Goal: Navigation & Orientation: Find specific page/section

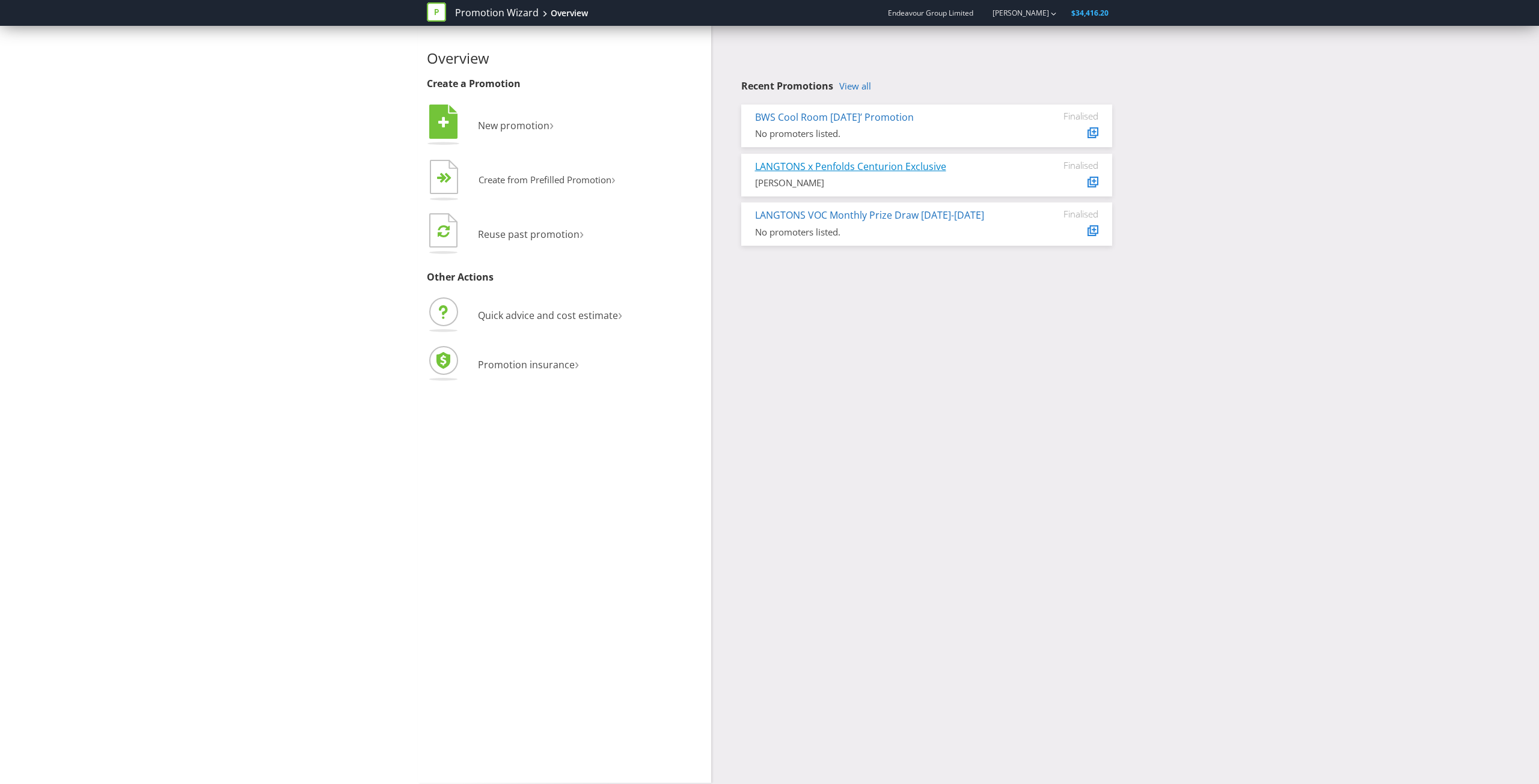
click at [910, 170] on link "LANGTONS x Penfolds Centurion Exclusive" at bounding box center [851, 166] width 191 height 13
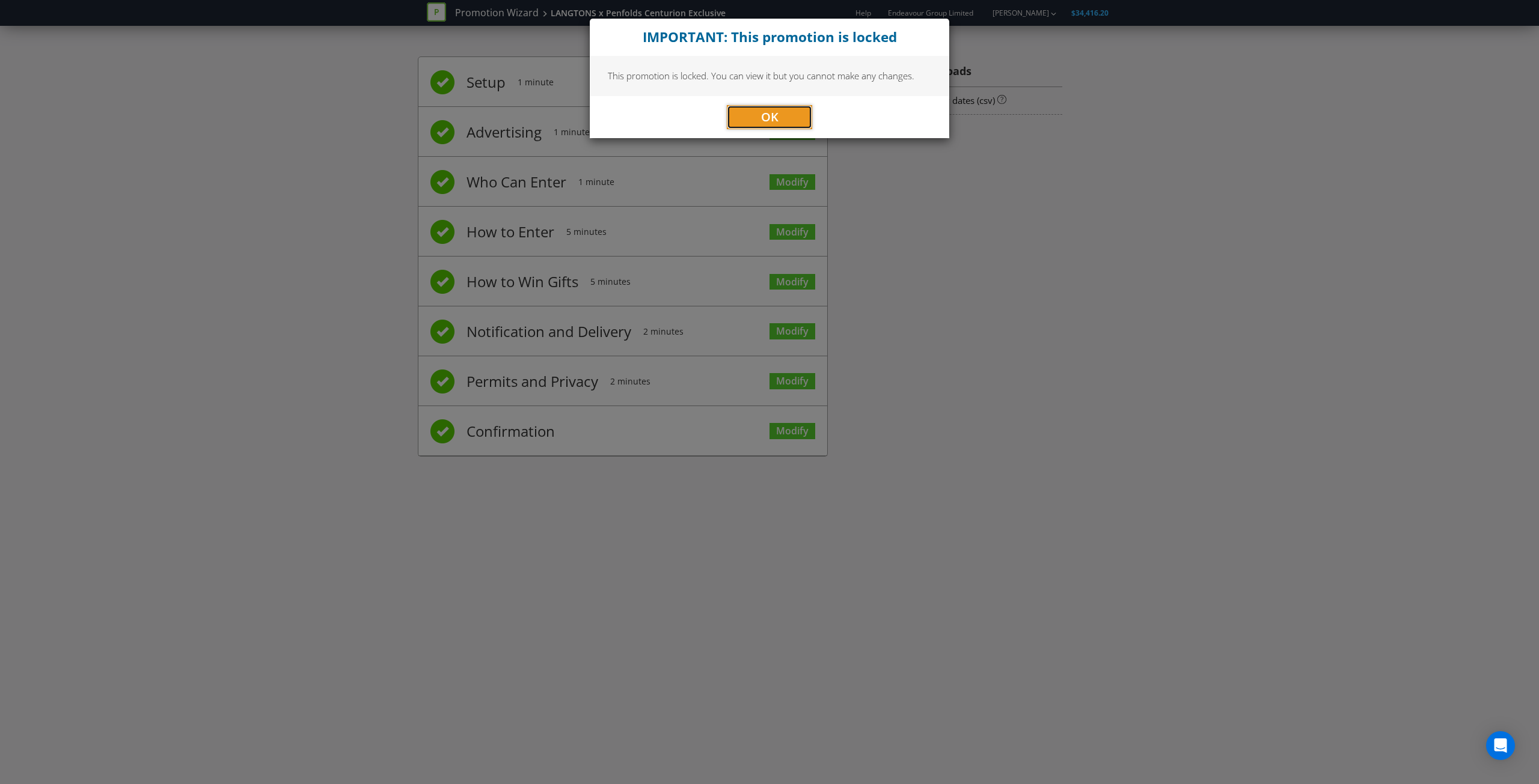
click at [759, 115] on button "OK" at bounding box center [770, 117] width 86 height 24
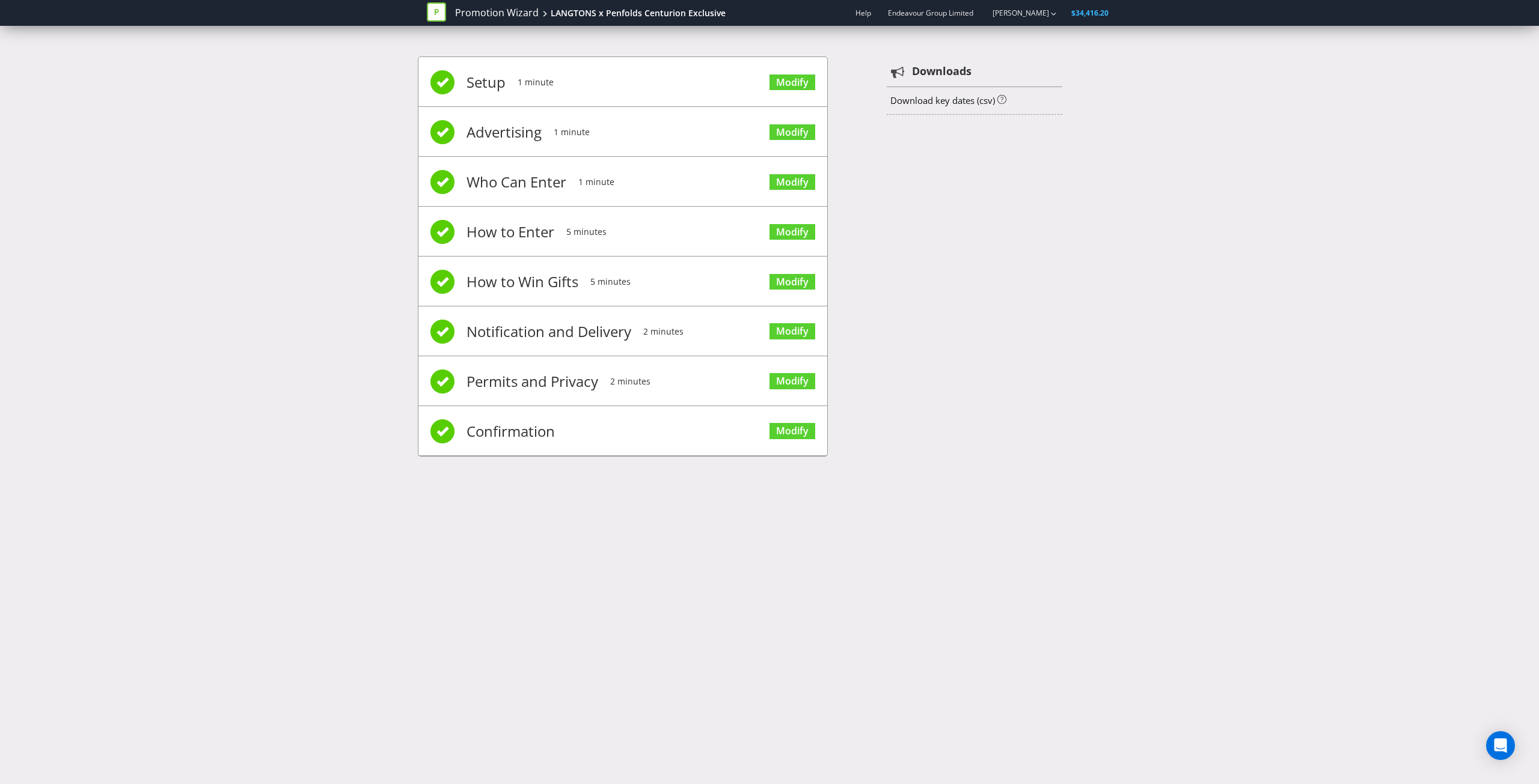
click at [715, 86] on li "Setup 1 minute Modify" at bounding box center [623, 82] width 409 height 50
click at [491, 86] on span "Setup" at bounding box center [486, 82] width 39 height 48
click at [441, 421] on span at bounding box center [442, 431] width 24 height 24
click at [437, 371] on span at bounding box center [442, 381] width 24 height 24
click at [560, 9] on div "LANGTONS x Penfolds Centurion Exclusive" at bounding box center [638, 13] width 175 height 12
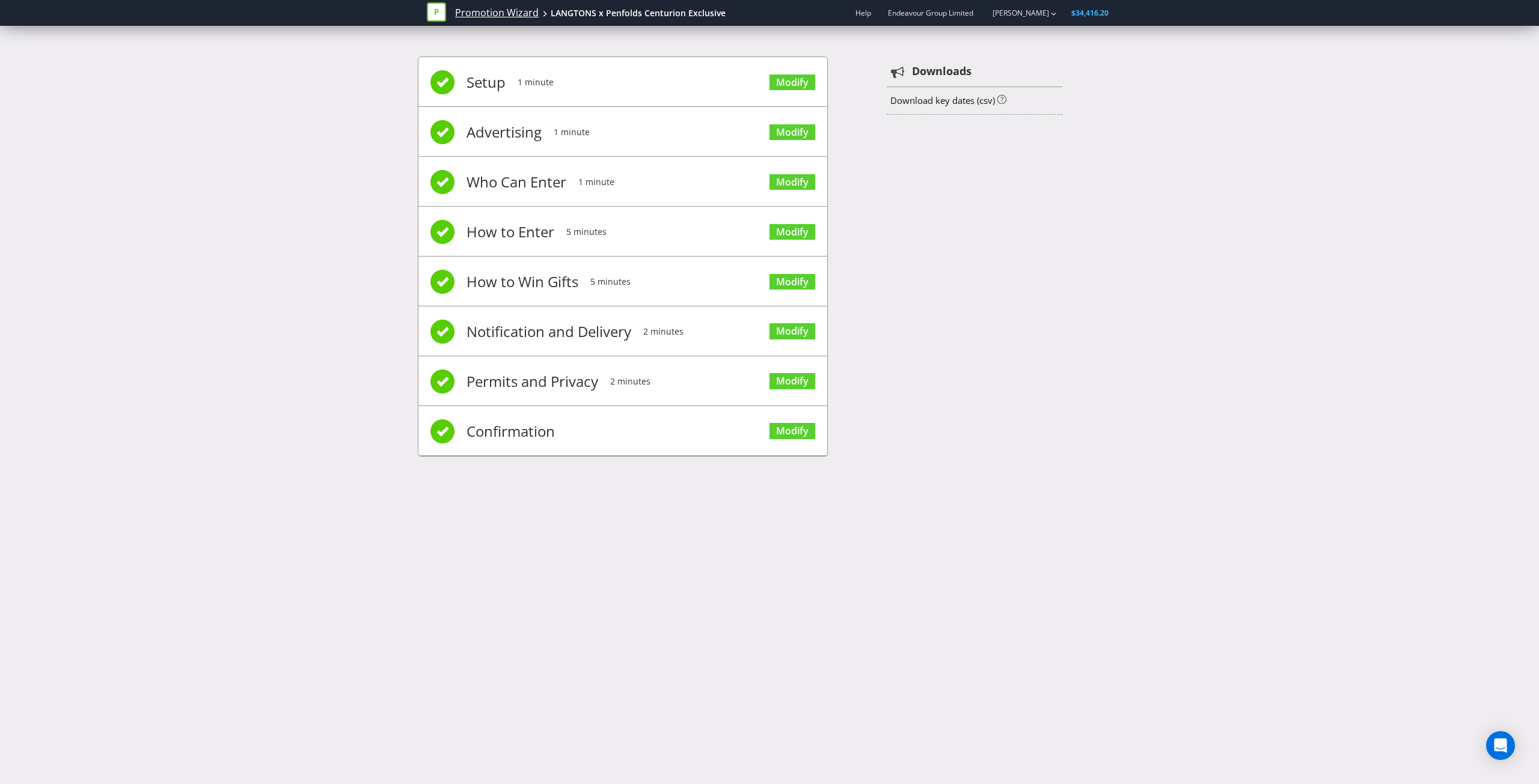
click at [506, 9] on link "Promotion Wizard" at bounding box center [497, 13] width 83 height 14
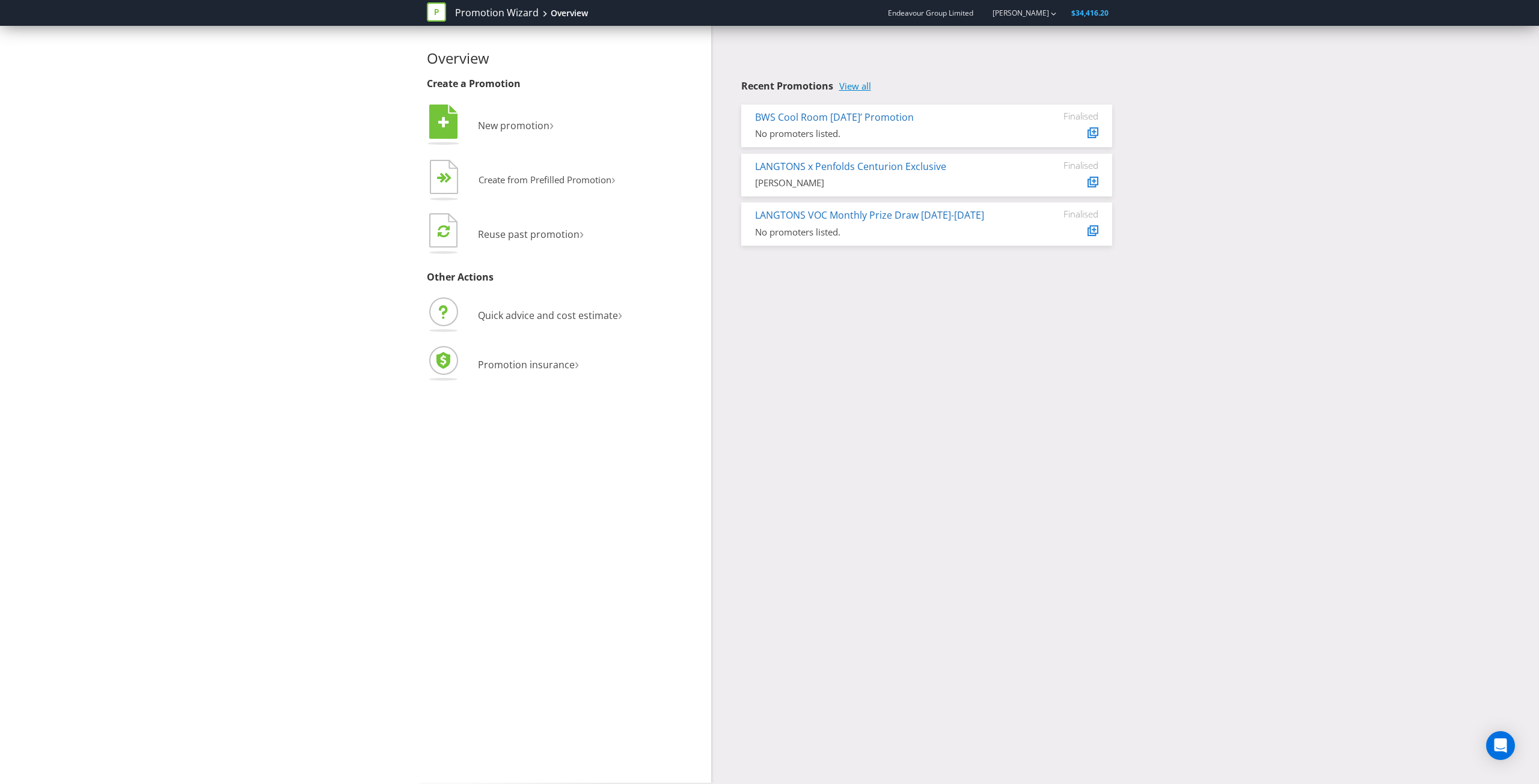
click at [846, 90] on link "View all" at bounding box center [855, 86] width 32 height 10
